Goal: Use online tool/utility

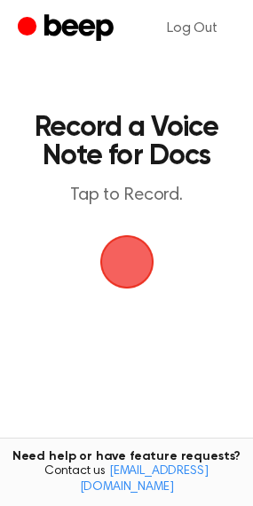
click at [126, 266] on span "button" at bounding box center [126, 261] width 87 height 87
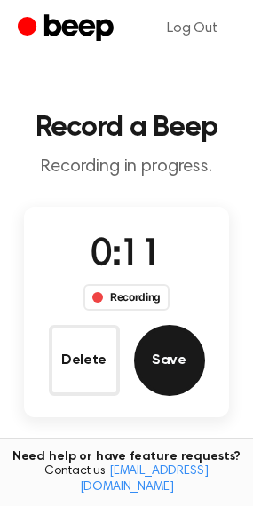
click at [170, 380] on button "Save" at bounding box center [169, 360] width 71 height 71
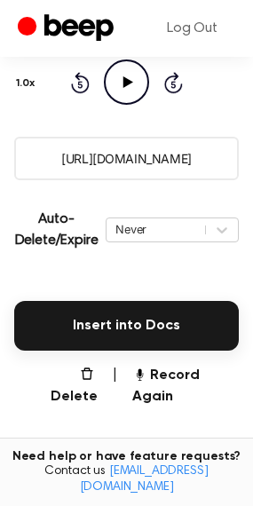
scroll to position [247, 0]
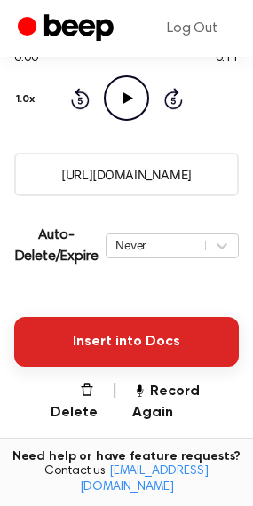
click at [136, 329] on button "Insert into Docs" at bounding box center [126, 342] width 225 height 50
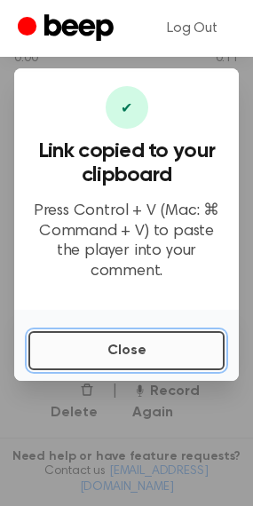
click at [146, 336] on button "Close" at bounding box center [126, 350] width 196 height 39
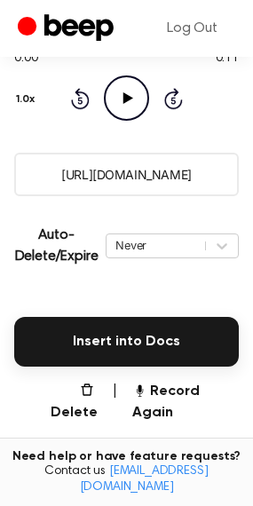
scroll to position [0, 0]
